Goal: Task Accomplishment & Management: Use online tool/utility

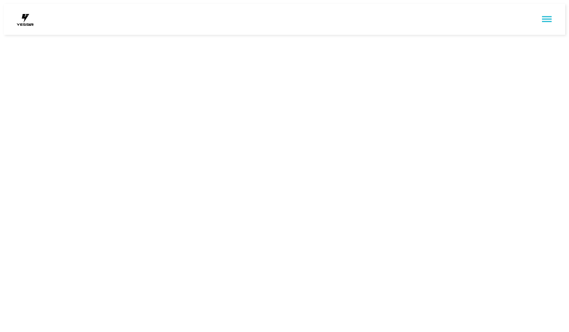
click at [314, 39] on html at bounding box center [284, 19] width 569 height 39
click at [290, 39] on html at bounding box center [284, 19] width 569 height 39
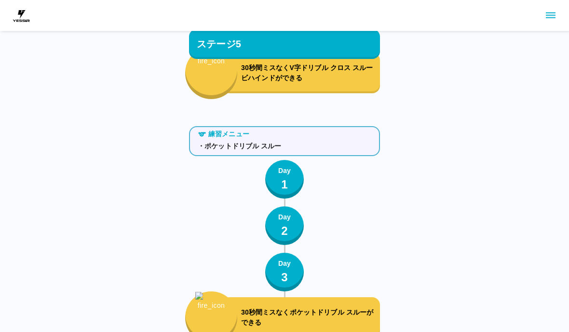
scroll to position [4013, 0]
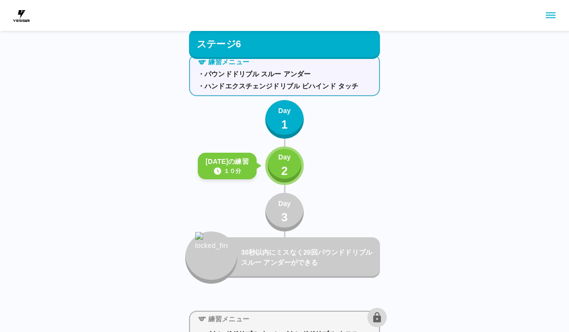
click at [285, 166] on p "2" at bounding box center [284, 170] width 7 height 17
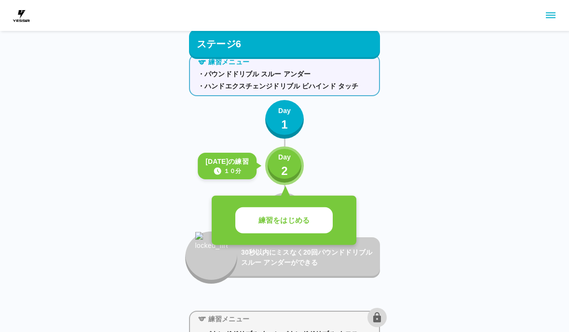
click at [305, 228] on button "練習をはじめる" at bounding box center [284, 220] width 97 height 27
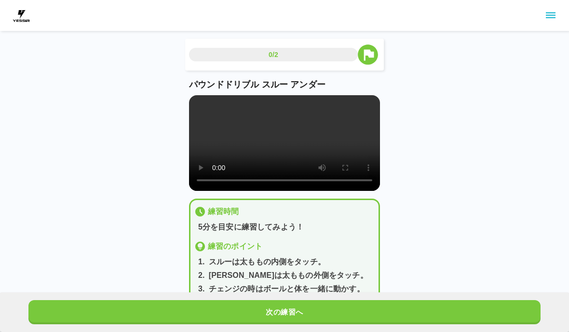
click at [300, 309] on button "次の練習へ" at bounding box center [284, 312] width 513 height 24
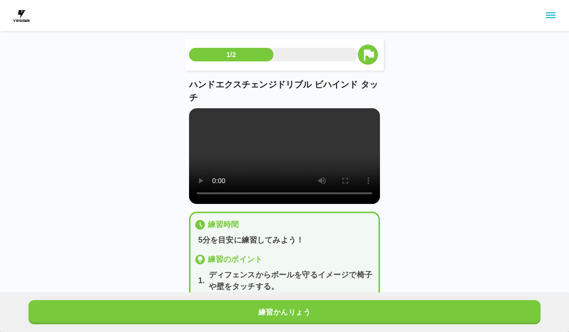
click at [300, 308] on button "練習かんりょう" at bounding box center [284, 312] width 513 height 24
click at [301, 311] on button "次の練習へ" at bounding box center [284, 312] width 513 height 24
click at [302, 313] on button "次の練習へ" at bounding box center [284, 312] width 513 height 24
click at [302, 312] on button "次の練習へ" at bounding box center [284, 312] width 513 height 24
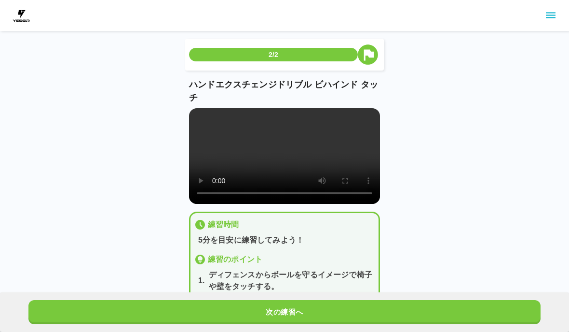
click at [304, 314] on button "次の練習へ" at bounding box center [284, 312] width 513 height 24
click at [305, 313] on button "次の練習へ" at bounding box center [284, 312] width 513 height 24
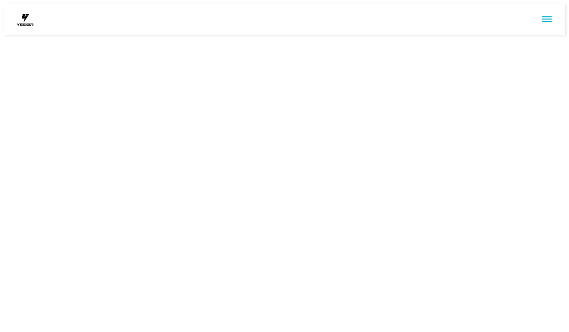
click at [304, 39] on html at bounding box center [284, 19] width 569 height 39
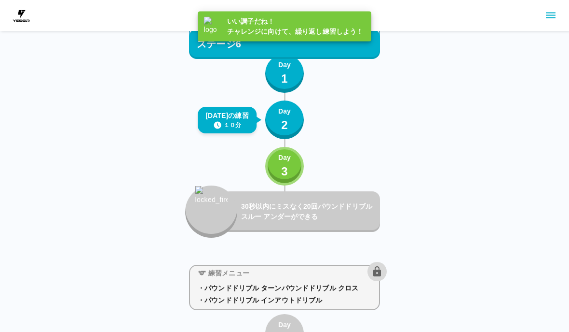
scroll to position [4057, 0]
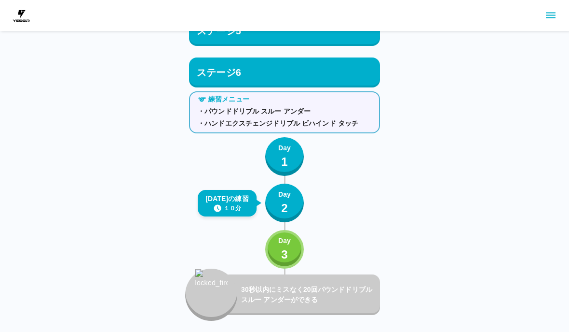
scroll to position [3976, 0]
